Goal: Task Accomplishment & Management: Use online tool/utility

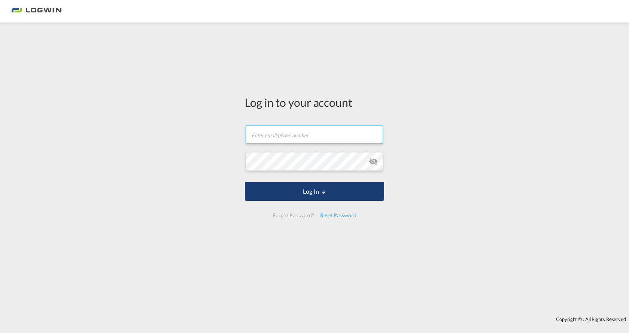
type input "[PERSON_NAME][EMAIL_ADDRESS][DOMAIN_NAME]"
click at [315, 191] on button "Log In" at bounding box center [314, 191] width 139 height 19
